Goal: Find specific page/section: Find specific page/section

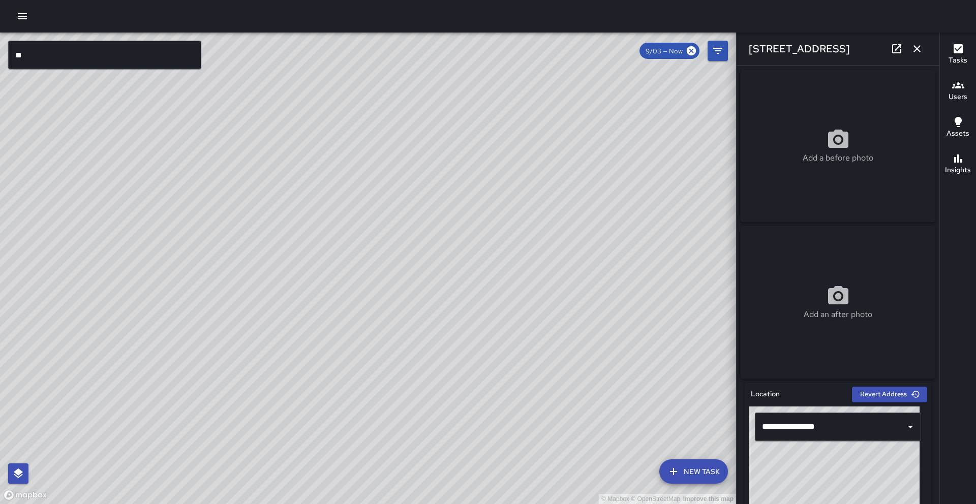
drag, startPoint x: 575, startPoint y: 449, endPoint x: 586, endPoint y: 461, distance: 16.9
click at [586, 461] on div "© Mapbox © OpenStreetMap Improve this map" at bounding box center [368, 269] width 736 height 472
click at [915, 46] on icon "button" at bounding box center [917, 49] width 12 height 12
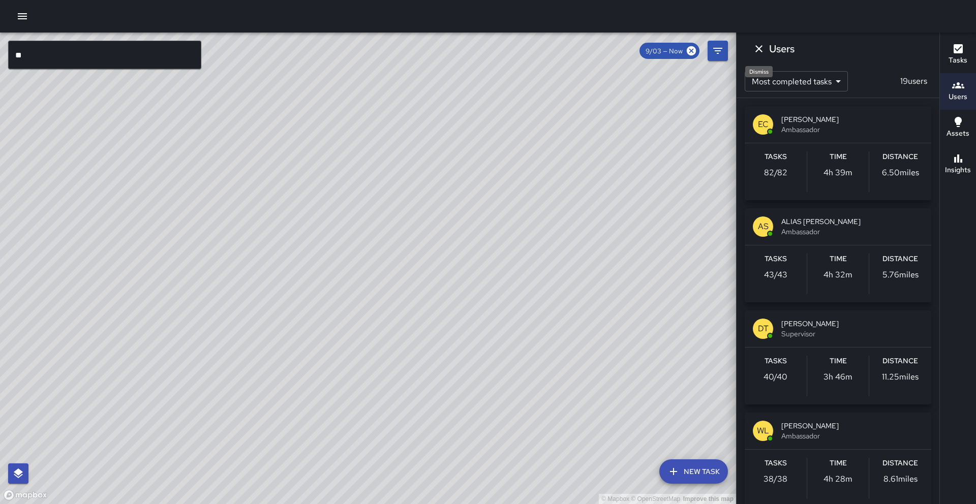
click at [760, 45] on icon "Dismiss" at bounding box center [759, 49] width 12 height 12
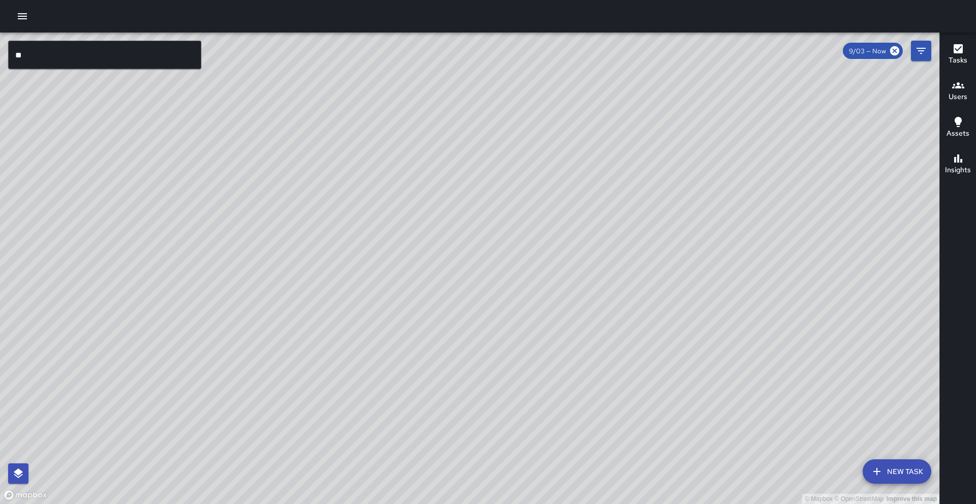
drag, startPoint x: 377, startPoint y: 220, endPoint x: 458, endPoint y: 94, distance: 150.2
click at [458, 94] on div "© Mapbox © OpenStreetMap Improve this map" at bounding box center [470, 269] width 940 height 472
drag, startPoint x: 478, startPoint y: 252, endPoint x: 503, endPoint y: 119, distance: 135.2
click at [503, 119] on div "© Mapbox © OpenStreetMap Improve this map" at bounding box center [470, 269] width 940 height 472
drag, startPoint x: 513, startPoint y: 221, endPoint x: 487, endPoint y: 106, distance: 117.3
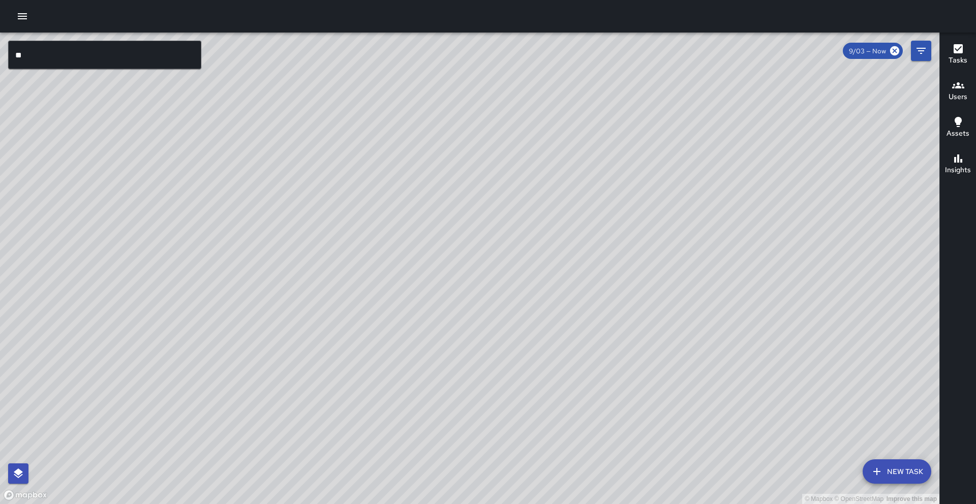
click at [487, 107] on div "© Mapbox © OpenStreetMap Improve this map" at bounding box center [470, 269] width 940 height 472
drag, startPoint x: 508, startPoint y: 365, endPoint x: 563, endPoint y: 194, distance: 180.3
click at [559, 193] on div "© Mapbox © OpenStreetMap Improve this map" at bounding box center [470, 269] width 940 height 472
drag, startPoint x: 550, startPoint y: 320, endPoint x: 556, endPoint y: 249, distance: 70.9
click at [556, 249] on div "© Mapbox © OpenStreetMap Improve this map" at bounding box center [470, 269] width 940 height 472
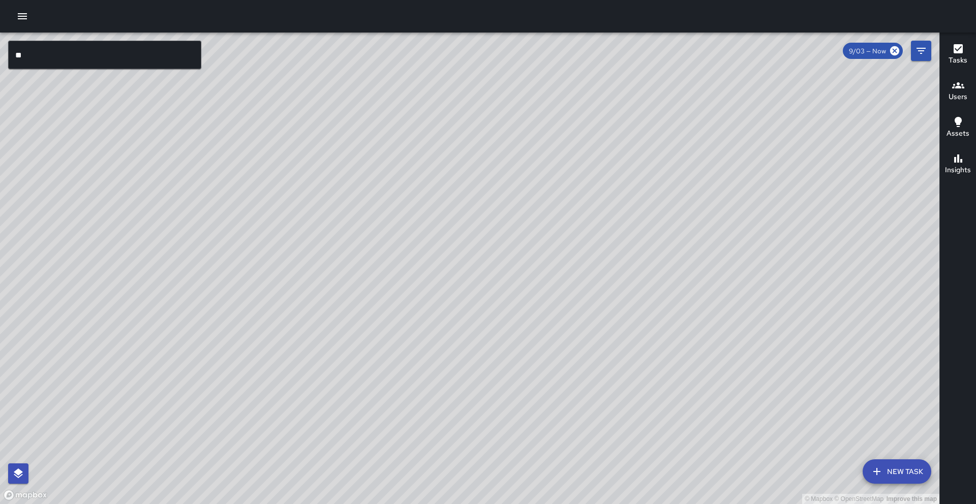
drag, startPoint x: 515, startPoint y: 352, endPoint x: 560, endPoint y: 347, distance: 45.5
click at [560, 347] on div "© Mapbox © OpenStreetMap Improve this map" at bounding box center [470, 269] width 940 height 472
drag, startPoint x: 558, startPoint y: 247, endPoint x: 615, endPoint y: 290, distance: 71.1
click at [615, 290] on div "© Mapbox © OpenStreetMap Improve this map" at bounding box center [470, 269] width 940 height 472
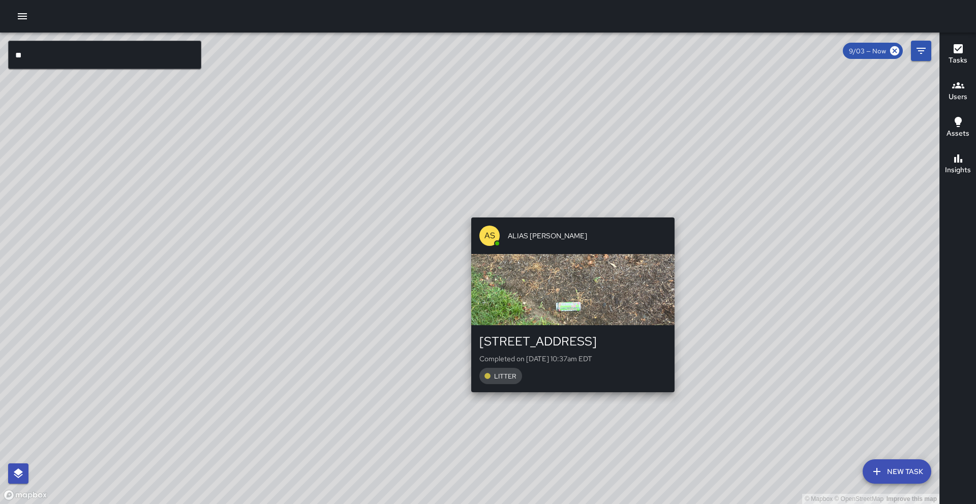
click at [567, 399] on div "© Mapbox © OpenStreetMap Improve this map AS ALIAS SIEGLER 222 Asheland Avenue …" at bounding box center [470, 269] width 940 height 472
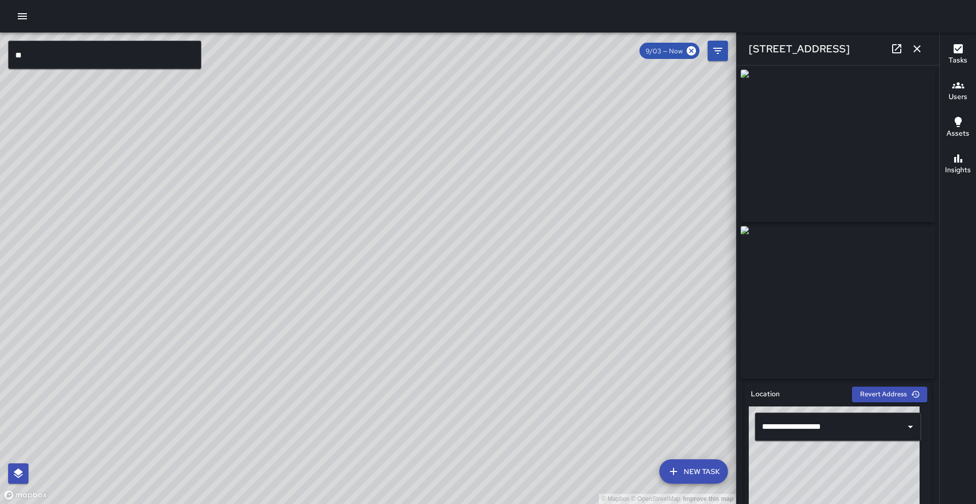
drag, startPoint x: 533, startPoint y: 214, endPoint x: 490, endPoint y: 476, distance: 265.0
click at [490, 476] on div "© Mapbox © OpenStreetMap Improve this map" at bounding box center [368, 269] width 736 height 472
drag, startPoint x: 484, startPoint y: 302, endPoint x: 411, endPoint y: 495, distance: 206.0
click at [411, 495] on div "© Mapbox © OpenStreetMap Improve this map" at bounding box center [368, 269] width 736 height 472
drag, startPoint x: 452, startPoint y: 335, endPoint x: 404, endPoint y: 498, distance: 170.1
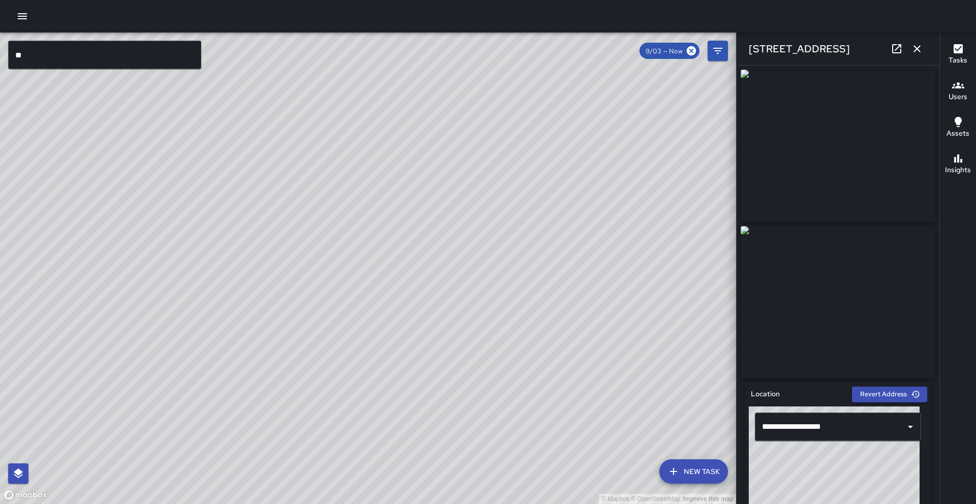
click at [405, 503] on div "© Mapbox © OpenStreetMap Improve this map" at bounding box center [368, 269] width 736 height 472
drag, startPoint x: 457, startPoint y: 401, endPoint x: 479, endPoint y: 371, distance: 36.8
click at [479, 371] on div "© Mapbox © OpenStreetMap Improve this map" at bounding box center [368, 269] width 736 height 472
drag, startPoint x: 366, startPoint y: 420, endPoint x: 400, endPoint y: 361, distance: 67.9
click at [399, 361] on div "© Mapbox © OpenStreetMap Improve this map" at bounding box center [368, 269] width 736 height 472
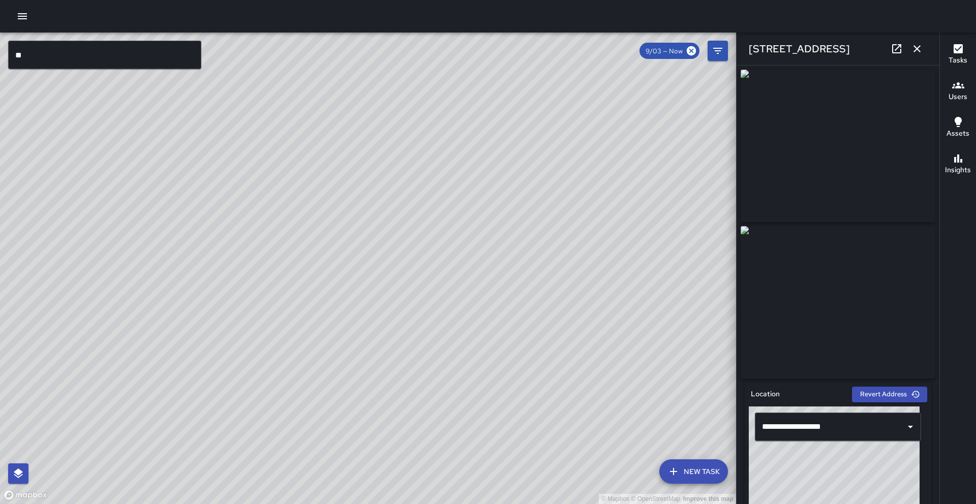
drag, startPoint x: 461, startPoint y: 381, endPoint x: 502, endPoint y: 345, distance: 55.2
click at [502, 345] on div "© Mapbox © OpenStreetMap Improve this map" at bounding box center [368, 269] width 736 height 472
drag, startPoint x: 507, startPoint y: 384, endPoint x: 497, endPoint y: 298, distance: 87.0
click at [497, 298] on div "© Mapbox © OpenStreetMap Improve this map" at bounding box center [368, 269] width 736 height 472
drag, startPoint x: 515, startPoint y: 378, endPoint x: 540, endPoint y: 342, distance: 43.7
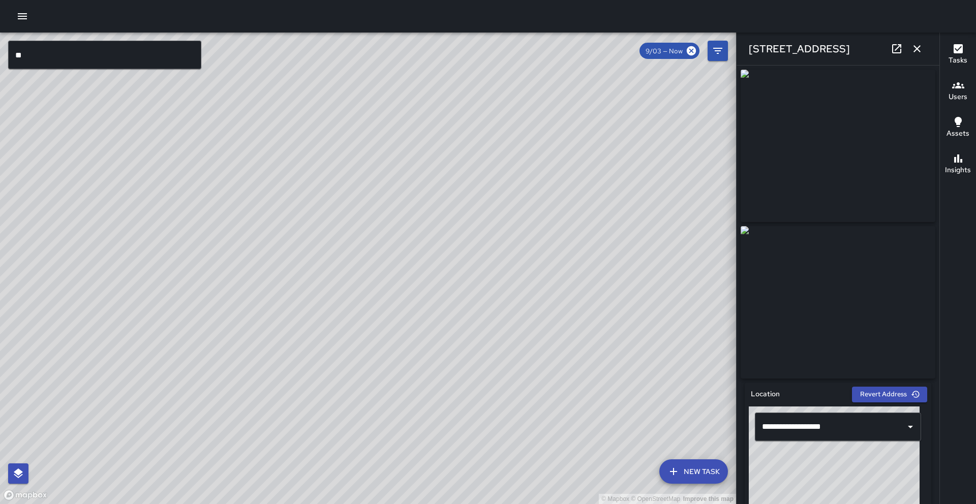
click at [540, 342] on div "© Mapbox © OpenStreetMap Improve this map" at bounding box center [368, 269] width 736 height 472
drag, startPoint x: 466, startPoint y: 225, endPoint x: 456, endPoint y: 420, distance: 195.1
click at [456, 420] on div "© Mapbox © OpenStreetMap Improve this map" at bounding box center [368, 269] width 736 height 472
drag, startPoint x: 491, startPoint y: 296, endPoint x: 453, endPoint y: 358, distance: 72.1
click at [453, 358] on div "© Mapbox © OpenStreetMap Improve this map" at bounding box center [368, 269] width 736 height 472
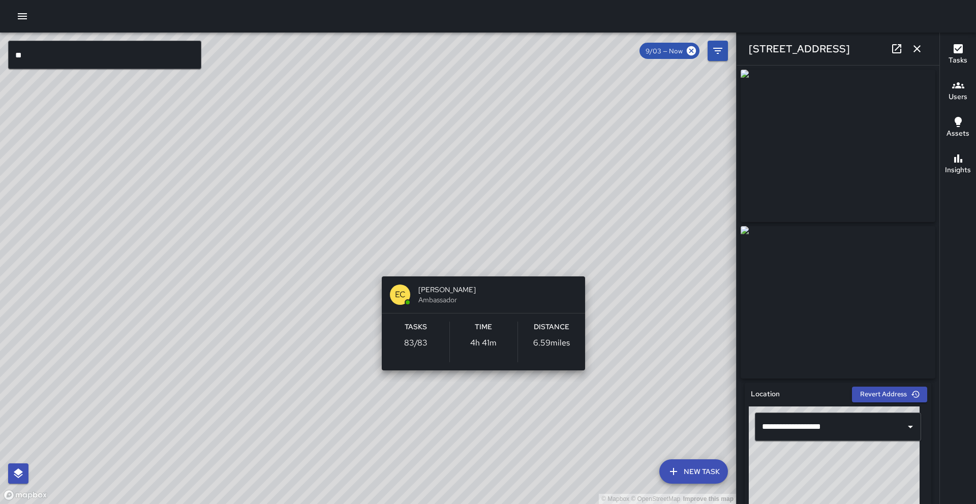
click at [479, 268] on div "© Mapbox © OpenStreetMap Improve this map EC Ed Cutshaw Ambassador Tasks 83 / 8…" at bounding box center [368, 269] width 736 height 472
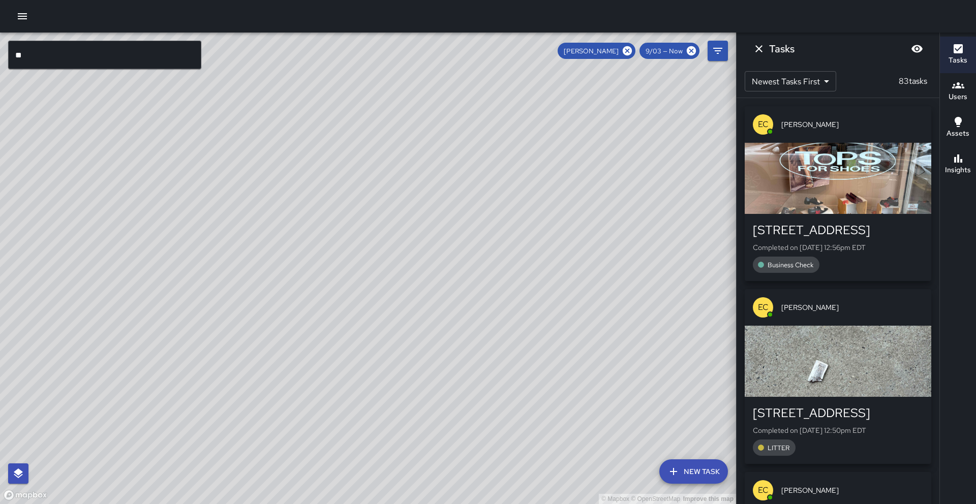
drag, startPoint x: 599, startPoint y: 307, endPoint x: 470, endPoint y: 340, distance: 132.7
click at [470, 340] on div "© Mapbox © OpenStreetMap Improve this map" at bounding box center [368, 269] width 736 height 472
drag, startPoint x: 560, startPoint y: 309, endPoint x: 574, endPoint y: 318, distance: 16.1
click at [574, 318] on div "© Mapbox © OpenStreetMap Improve this map" at bounding box center [368, 269] width 736 height 472
drag, startPoint x: 466, startPoint y: 341, endPoint x: 503, endPoint y: 326, distance: 39.9
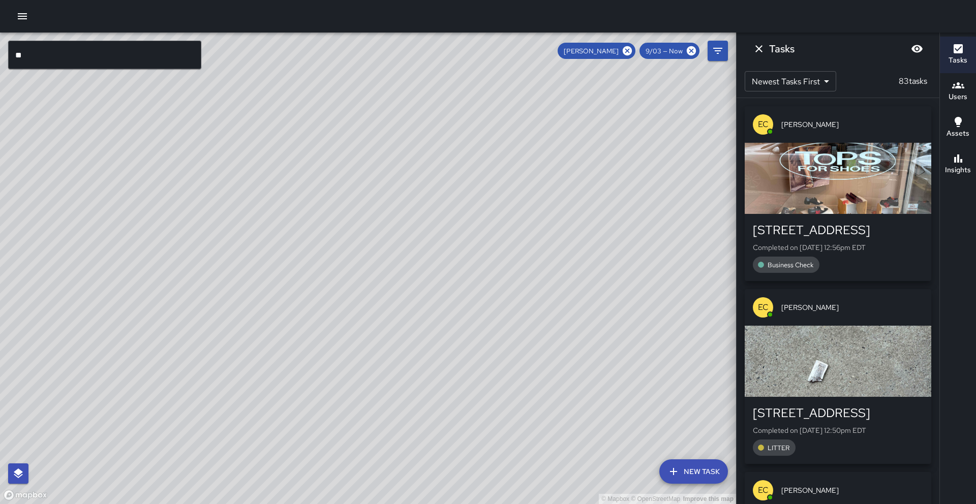
click at [503, 326] on div "© Mapbox © OpenStreetMap Improve this map" at bounding box center [368, 269] width 736 height 472
click at [630, 53] on icon at bounding box center [627, 50] width 9 height 9
drag, startPoint x: 366, startPoint y: 327, endPoint x: 469, endPoint y: 291, distance: 109.0
click at [469, 291] on div "© Mapbox © OpenStreetMap Improve this map" at bounding box center [368, 269] width 736 height 472
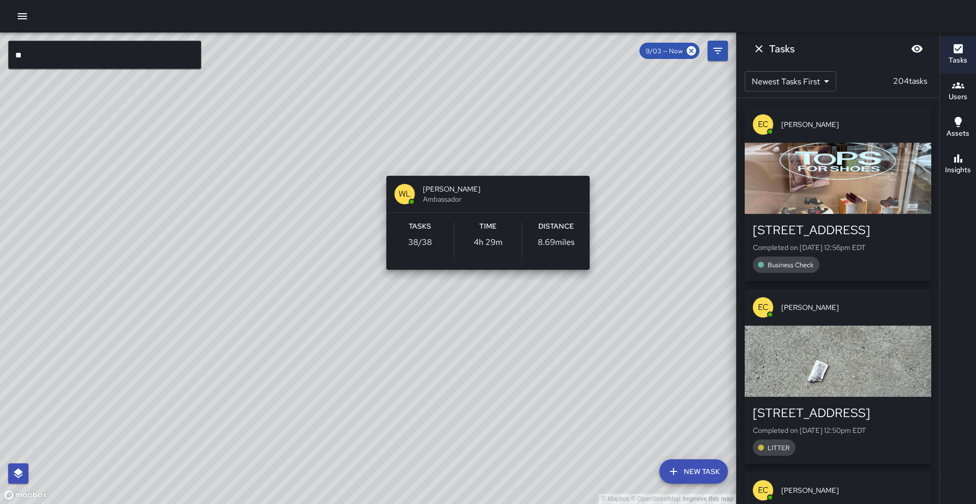
click at [482, 167] on div "© Mapbox © OpenStreetMap Improve this map WL William Littlejohn Ambassador Task…" at bounding box center [368, 269] width 736 height 472
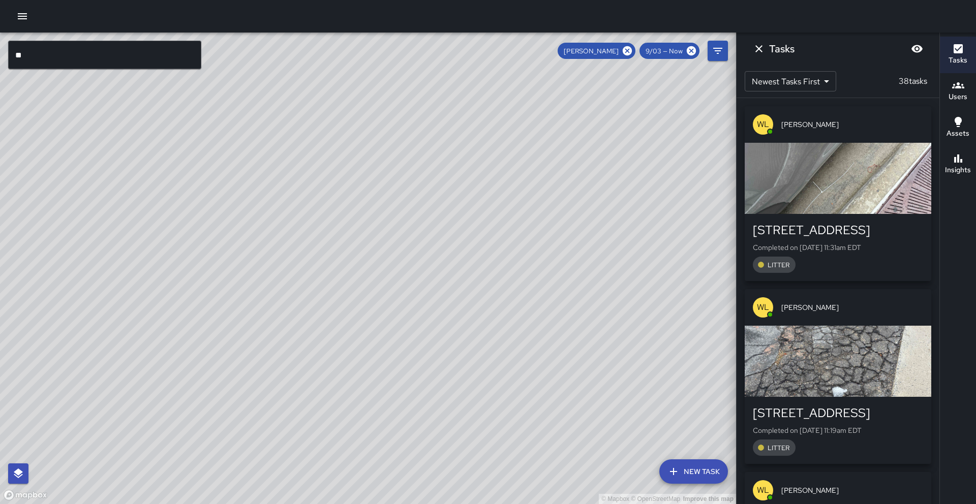
drag, startPoint x: 363, startPoint y: 303, endPoint x: 440, endPoint y: 252, distance: 92.1
click at [440, 252] on div "© Mapbox © OpenStreetMap Improve this map" at bounding box center [368, 269] width 736 height 472
drag, startPoint x: 477, startPoint y: 361, endPoint x: 487, endPoint y: 292, distance: 69.4
click at [487, 292] on div "© Mapbox © OpenStreetMap Improve this map" at bounding box center [368, 269] width 736 height 472
drag, startPoint x: 527, startPoint y: 228, endPoint x: 406, endPoint y: 433, distance: 238.5
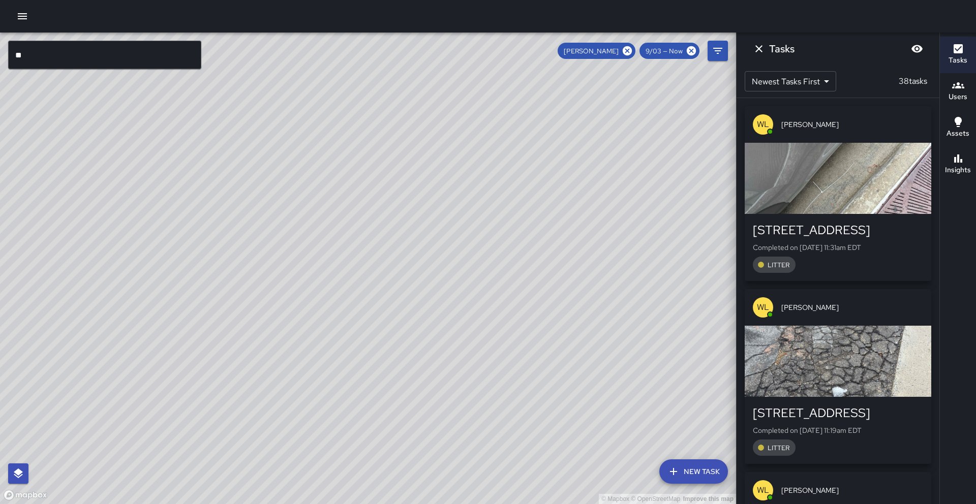
click at [406, 433] on div "© Mapbox © OpenStreetMap Improve this map" at bounding box center [368, 269] width 736 height 472
click at [627, 47] on icon at bounding box center [627, 50] width 9 height 9
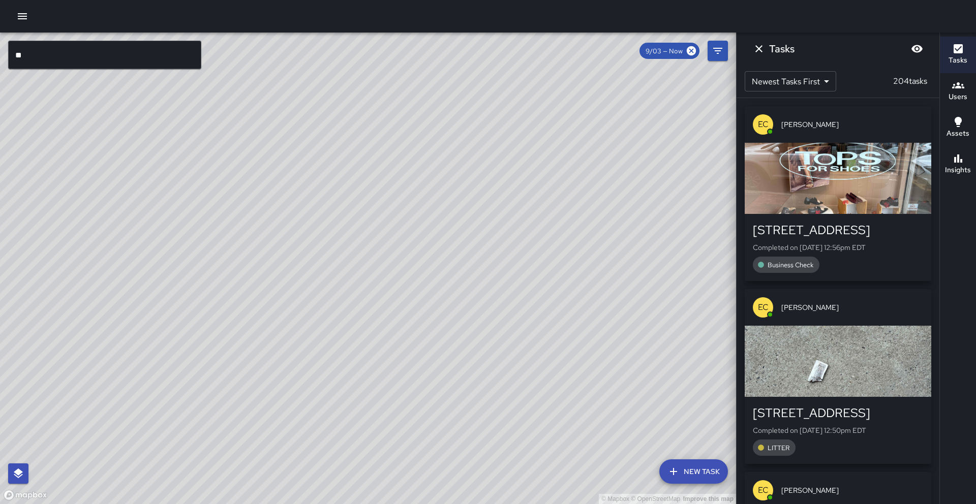
click at [433, 311] on div "© Mapbox © OpenStreetMap Improve this map AS ALIAS SIEGLER Ambassador Tasks 43 …" at bounding box center [368, 269] width 736 height 472
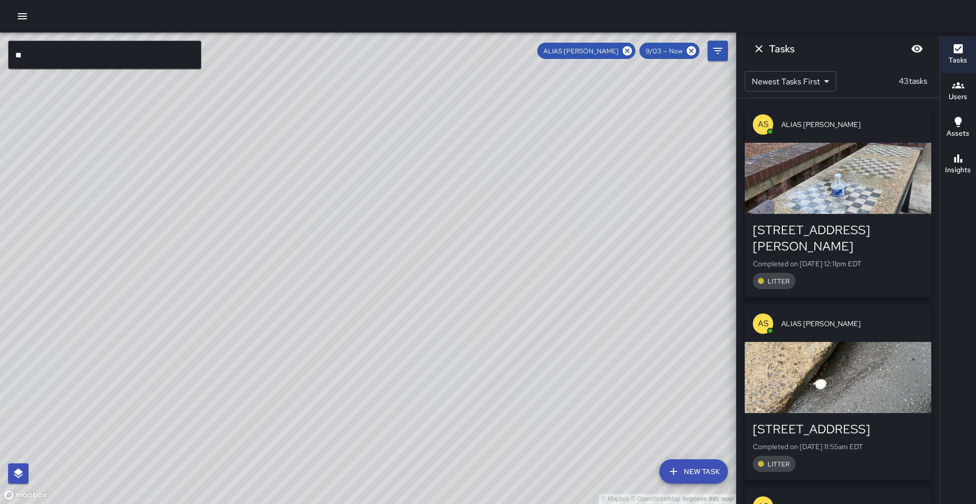
drag, startPoint x: 531, startPoint y: 328, endPoint x: 526, endPoint y: 334, distance: 7.6
click at [526, 334] on div "© Mapbox © OpenStreetMap Improve this map" at bounding box center [368, 269] width 736 height 472
drag, startPoint x: 444, startPoint y: 358, endPoint x: 377, endPoint y: 369, distance: 68.6
click at [379, 374] on div "© Mapbox © OpenStreetMap Improve this map" at bounding box center [368, 269] width 736 height 472
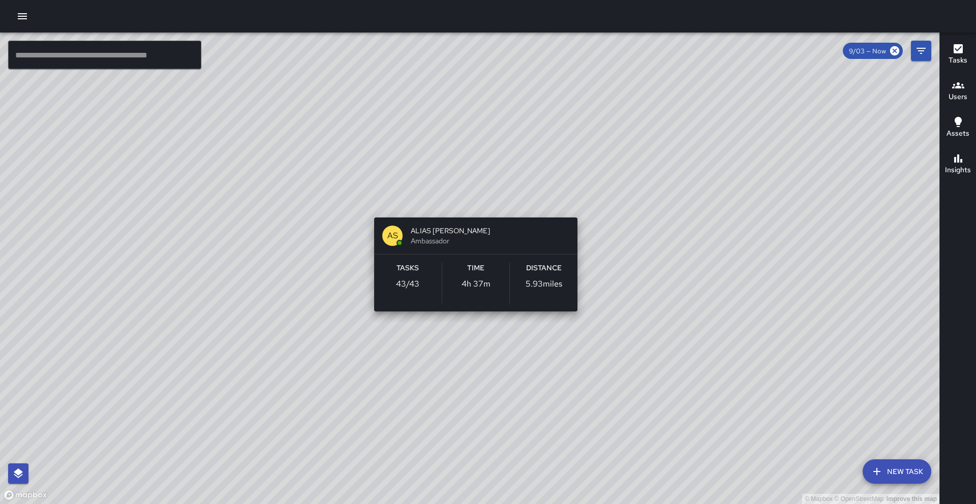
click at [467, 201] on div "© Mapbox © OpenStreetMap Improve this map AS ALIAS [PERSON_NAME] Ambassador Tas…" at bounding box center [470, 269] width 940 height 472
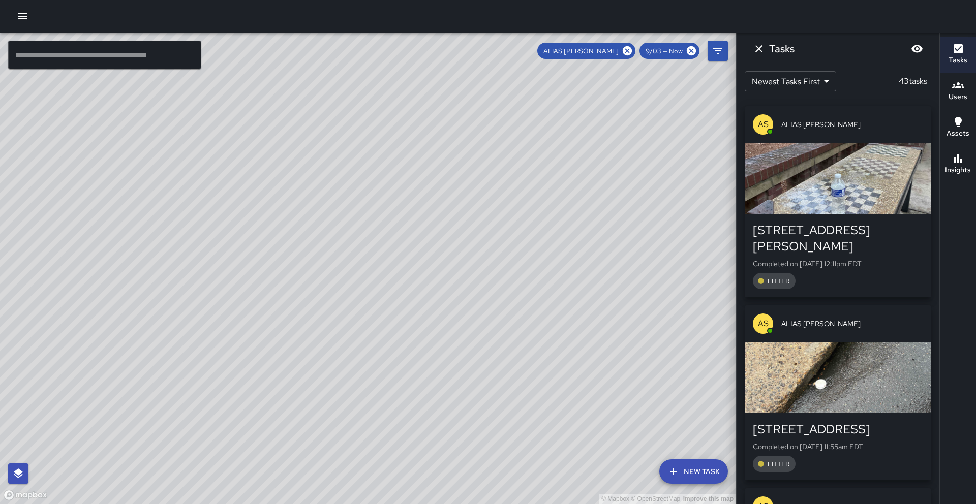
drag, startPoint x: 478, startPoint y: 223, endPoint x: 458, endPoint y: 70, distance: 153.9
click at [458, 70] on div "© Mapbox © OpenStreetMap Improve this map" at bounding box center [368, 269] width 736 height 472
drag, startPoint x: 458, startPoint y: 70, endPoint x: 466, endPoint y: 97, distance: 27.7
click at [459, 75] on div "© Mapbox © OpenStreetMap Improve this map" at bounding box center [368, 269] width 736 height 472
drag, startPoint x: 516, startPoint y: 257, endPoint x: 520, endPoint y: 104, distance: 153.6
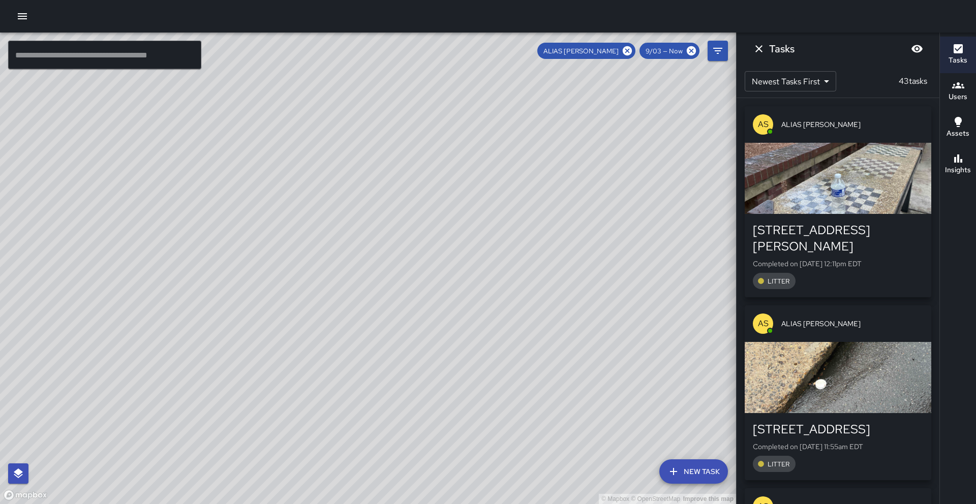
click at [520, 105] on div "© Mapbox © OpenStreetMap Improve this map" at bounding box center [368, 269] width 736 height 472
drag, startPoint x: 505, startPoint y: 118, endPoint x: 502, endPoint y: 159, distance: 40.8
click at [502, 159] on div "© Mapbox © OpenStreetMap Improve this map" at bounding box center [368, 269] width 736 height 472
drag, startPoint x: 457, startPoint y: 148, endPoint x: 472, endPoint y: 168, distance: 24.7
click at [472, 168] on div "© Mapbox © OpenStreetMap Improve this map" at bounding box center [368, 269] width 736 height 472
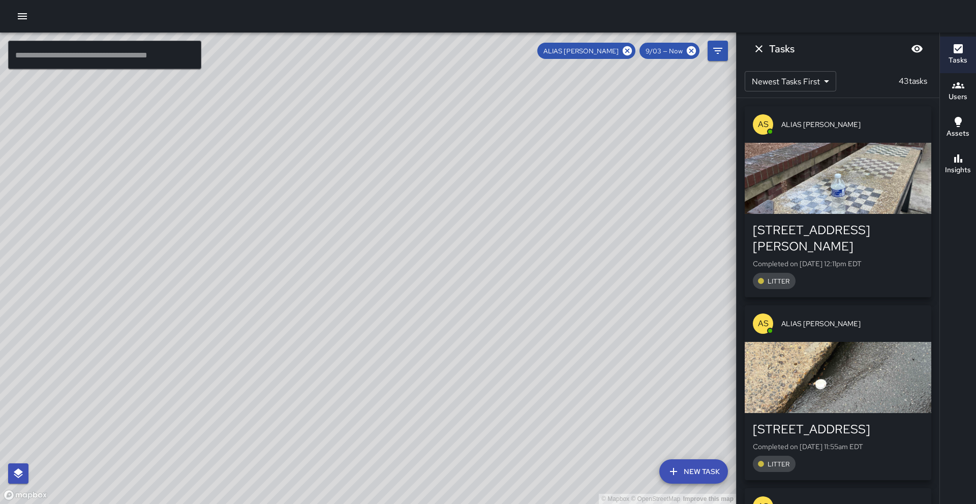
drag, startPoint x: 495, startPoint y: 198, endPoint x: 451, endPoint y: 140, distance: 72.9
click at [451, 140] on div "© Mapbox © OpenStreetMap Improve this map" at bounding box center [368, 269] width 736 height 472
click at [761, 47] on icon "Dismiss" at bounding box center [759, 49] width 12 height 12
